Goal: Check status: Check status

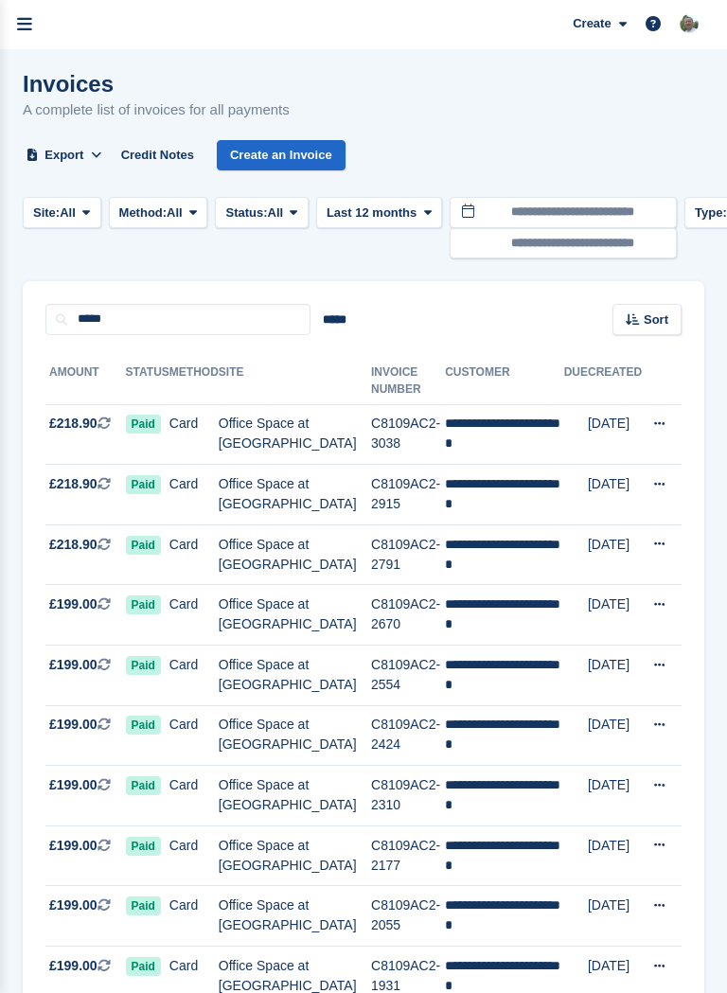
scroll to position [177, 0]
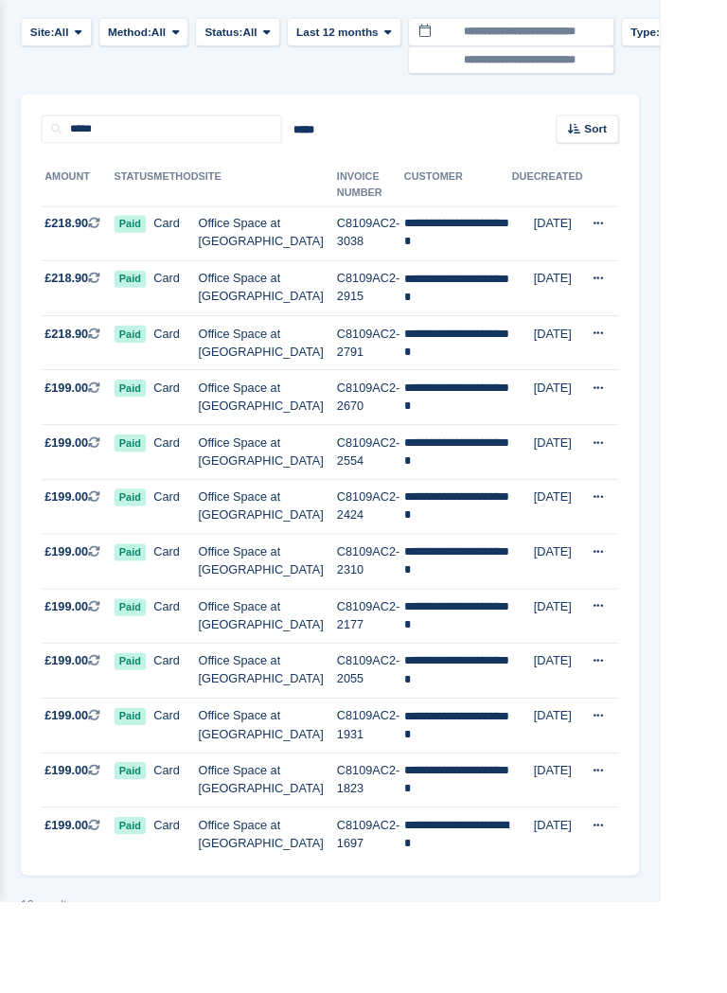
click at [472, 475] on td "**********" at bounding box center [504, 499] width 118 height 61
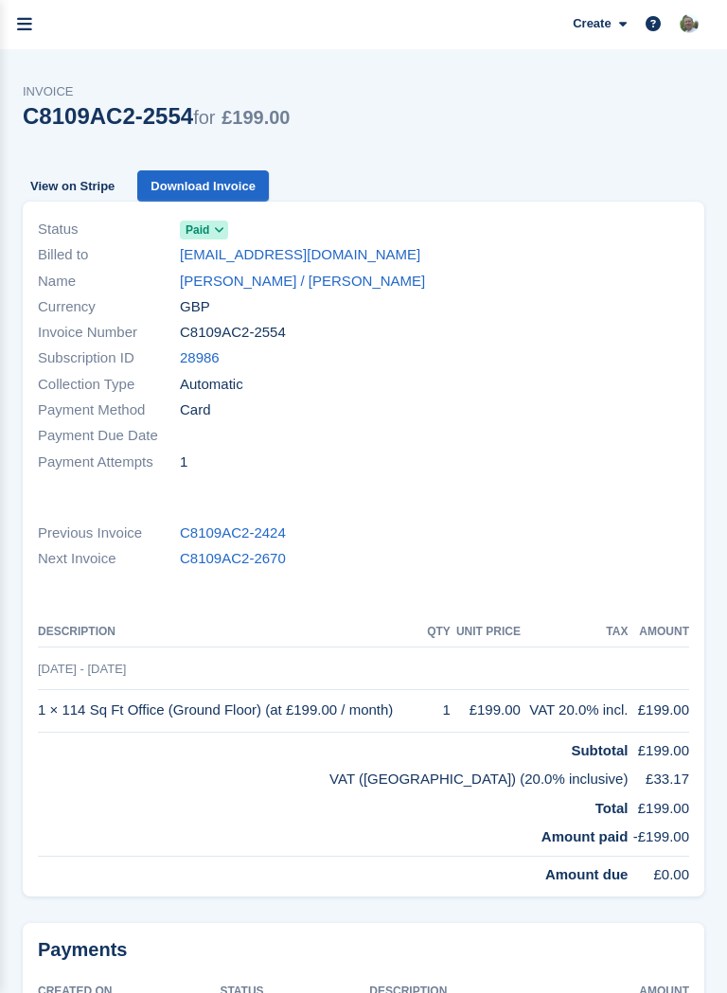
click at [329, 288] on link "[PERSON_NAME] / [PERSON_NAME]" at bounding box center [302, 282] width 245 height 22
